Goal: Find specific fact: Find specific fact

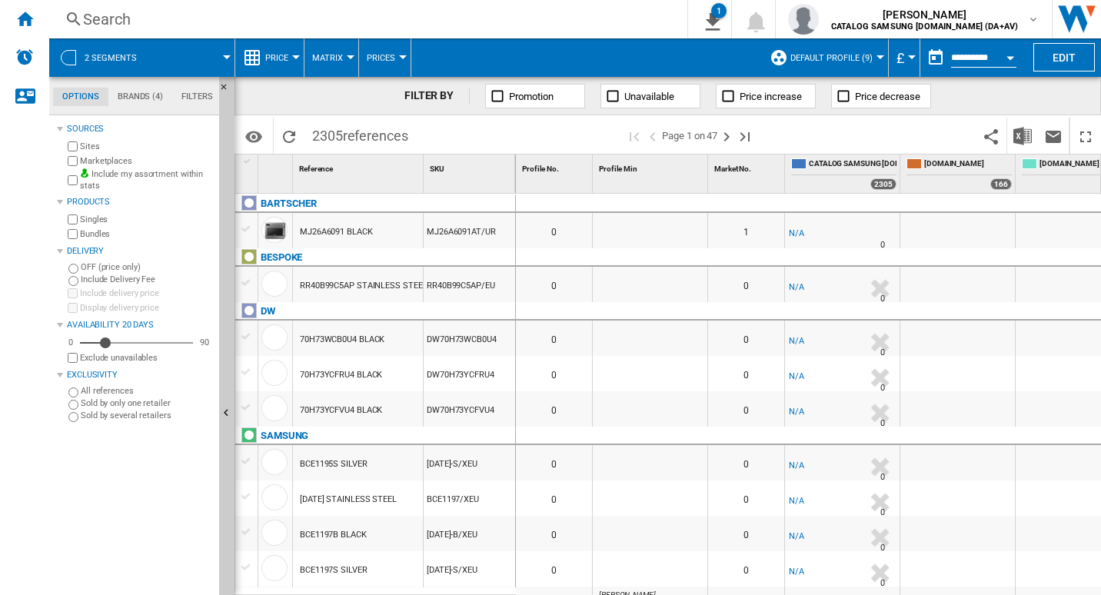
click at [105, 15] on div "Search" at bounding box center [365, 19] width 565 height 22
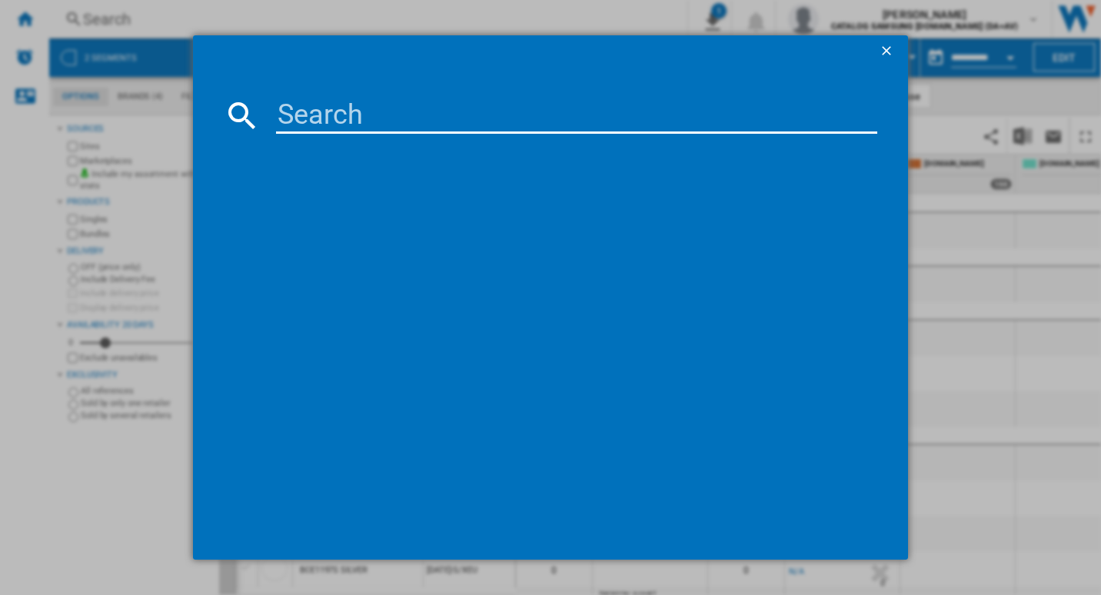
click at [327, 118] on input at bounding box center [577, 115] width 602 height 37
paste input "RF48A401EB4/EU"
type input "RF48A401EB4/EU"
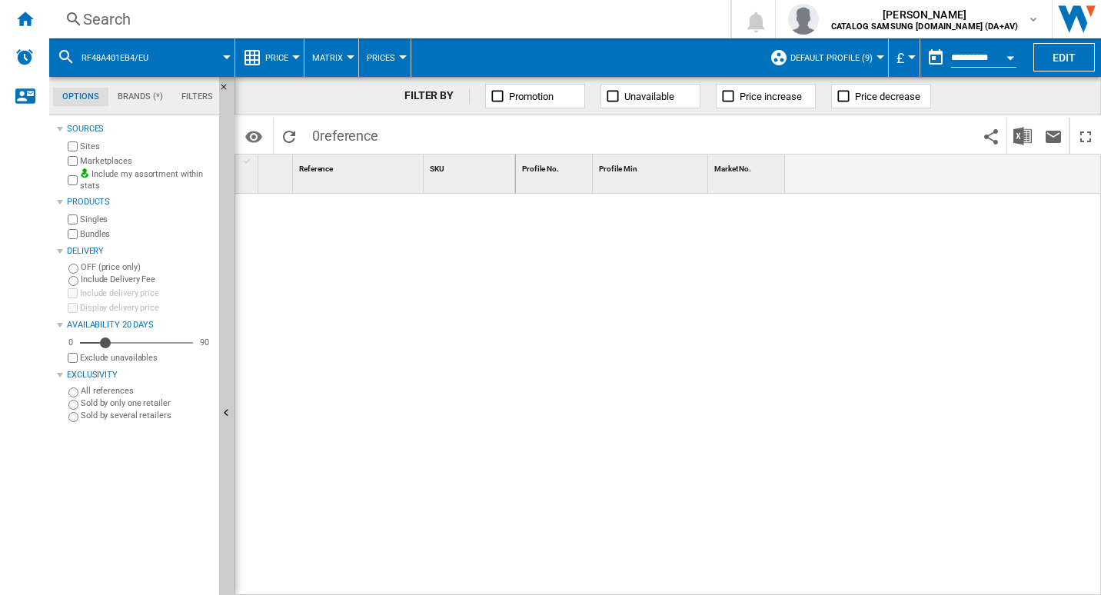
click at [112, 9] on div "Search" at bounding box center [387, 19] width 608 height 22
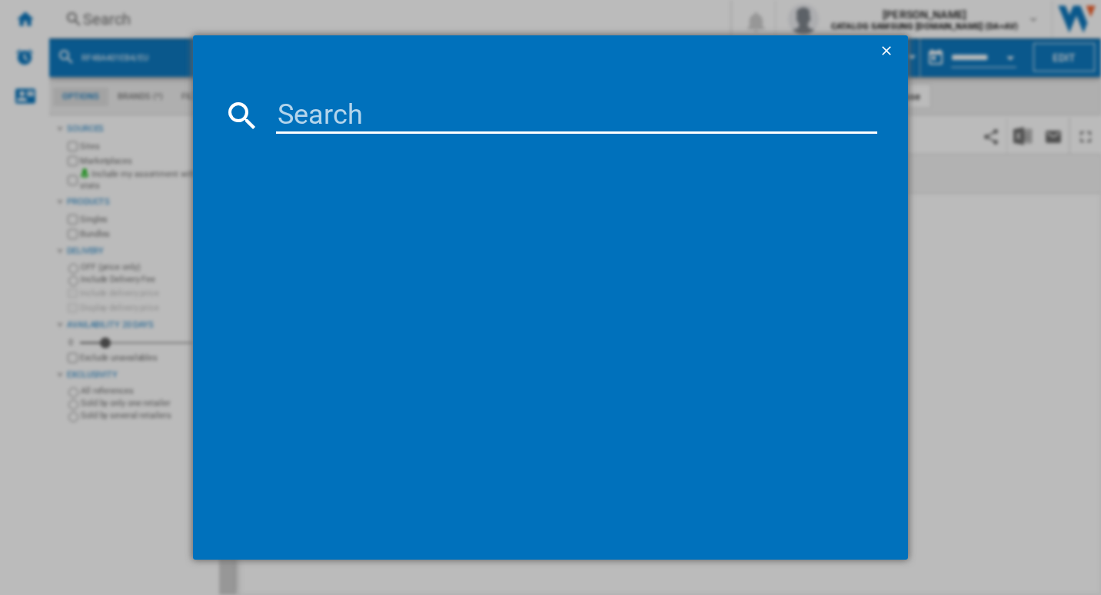
click at [347, 118] on input at bounding box center [577, 115] width 602 height 37
paste input "RF48A401EB4/EU"
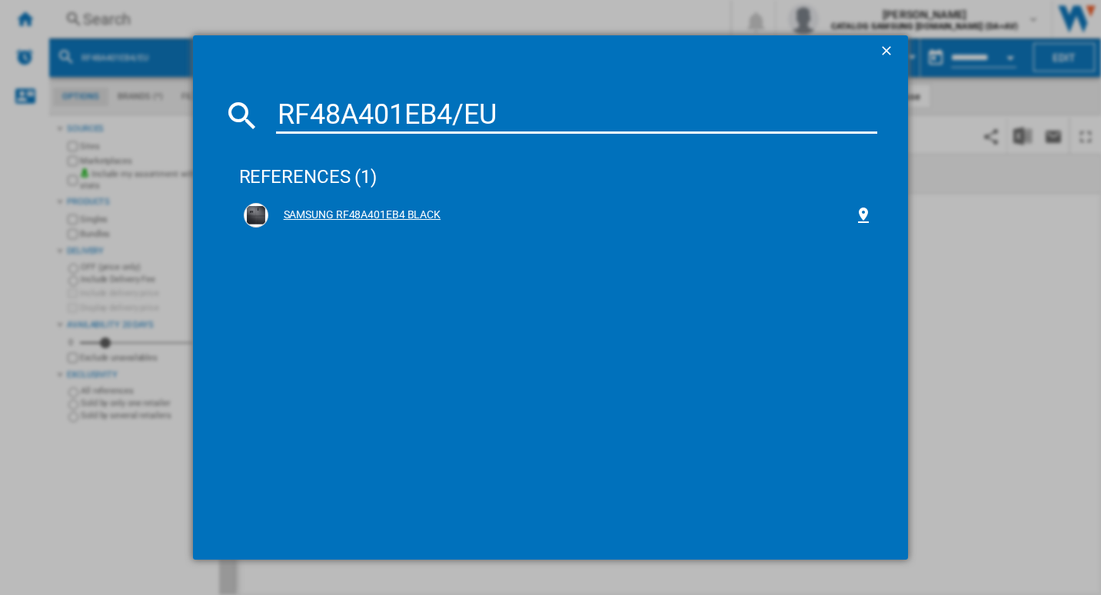
type input "RF48A401EB4/EU"
click at [375, 219] on div "SAMSUNG RF48A401EB4 BLACK" at bounding box center [561, 215] width 587 height 15
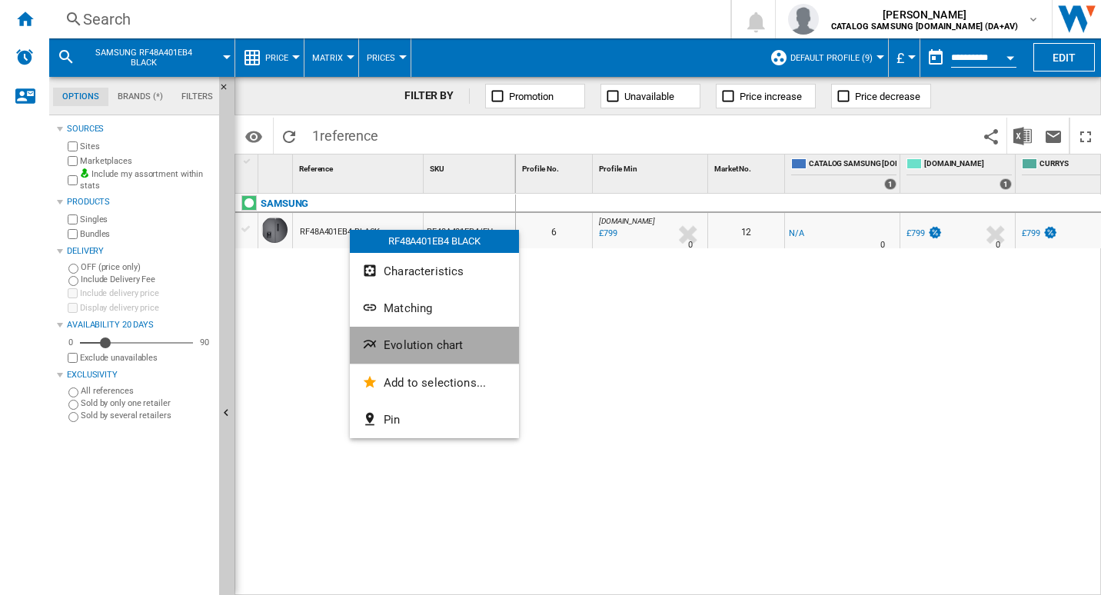
click at [466, 354] on button "Evolution chart" at bounding box center [434, 345] width 169 height 37
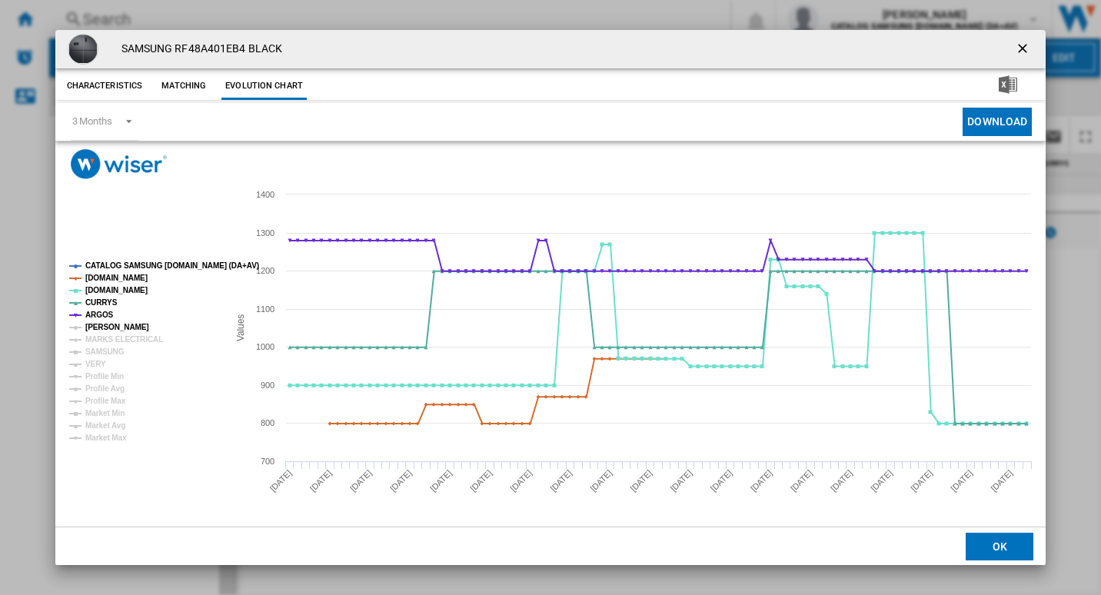
click at [97, 325] on tspan "[PERSON_NAME]" at bounding box center [117, 327] width 64 height 8
click at [105, 341] on tspan "MARKS ELECTRICAL" at bounding box center [124, 339] width 78 height 8
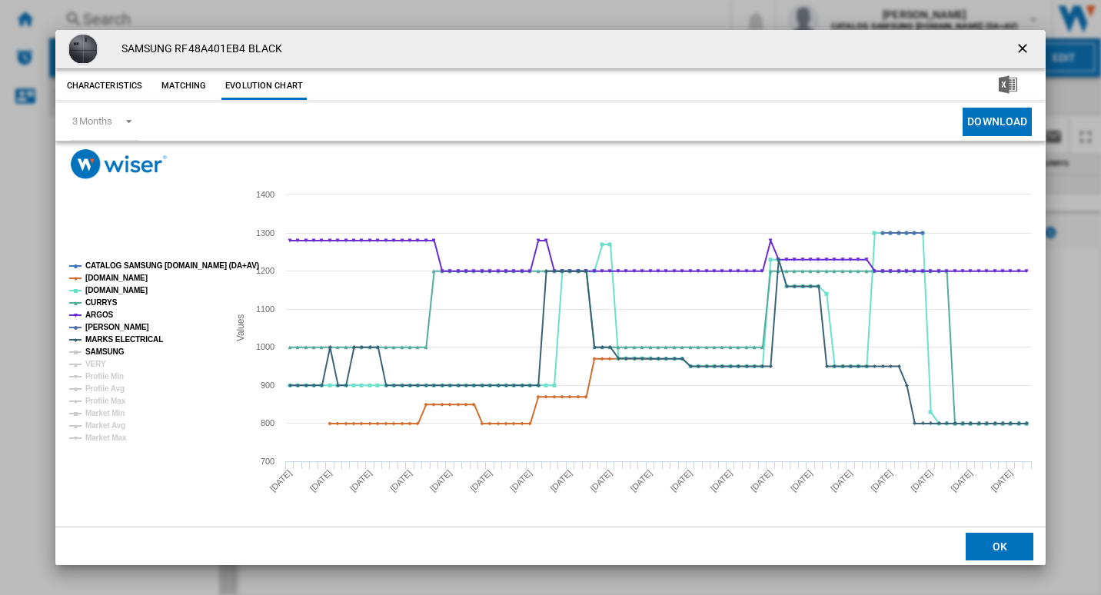
click at [115, 354] on tspan "SAMSUNG" at bounding box center [104, 352] width 39 height 8
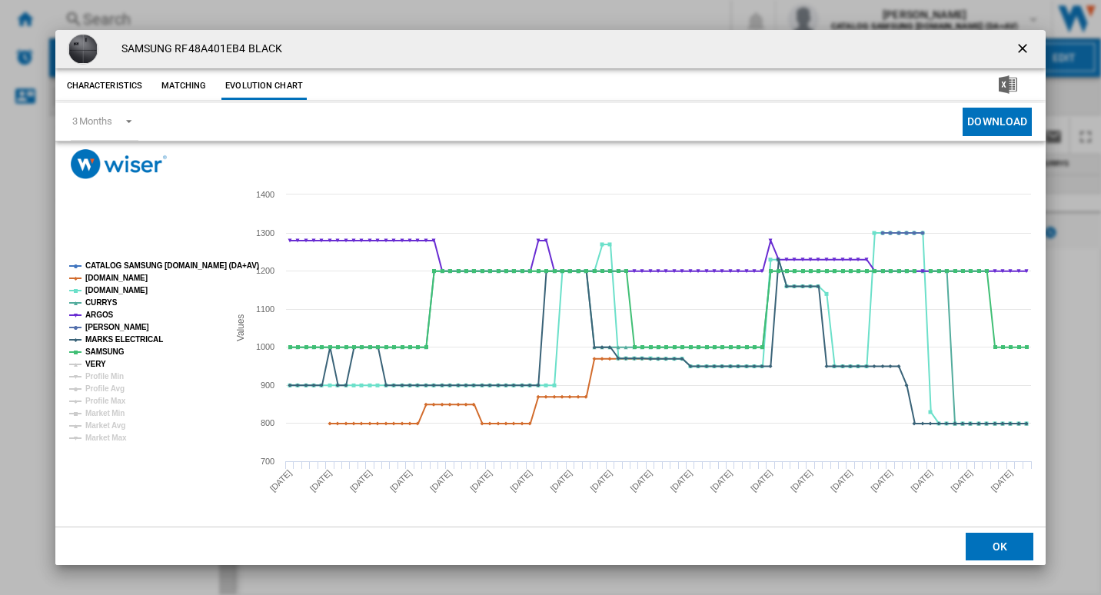
click at [94, 365] on tspan "VERY" at bounding box center [95, 364] width 21 height 8
